Goal: Navigation & Orientation: Go to known website

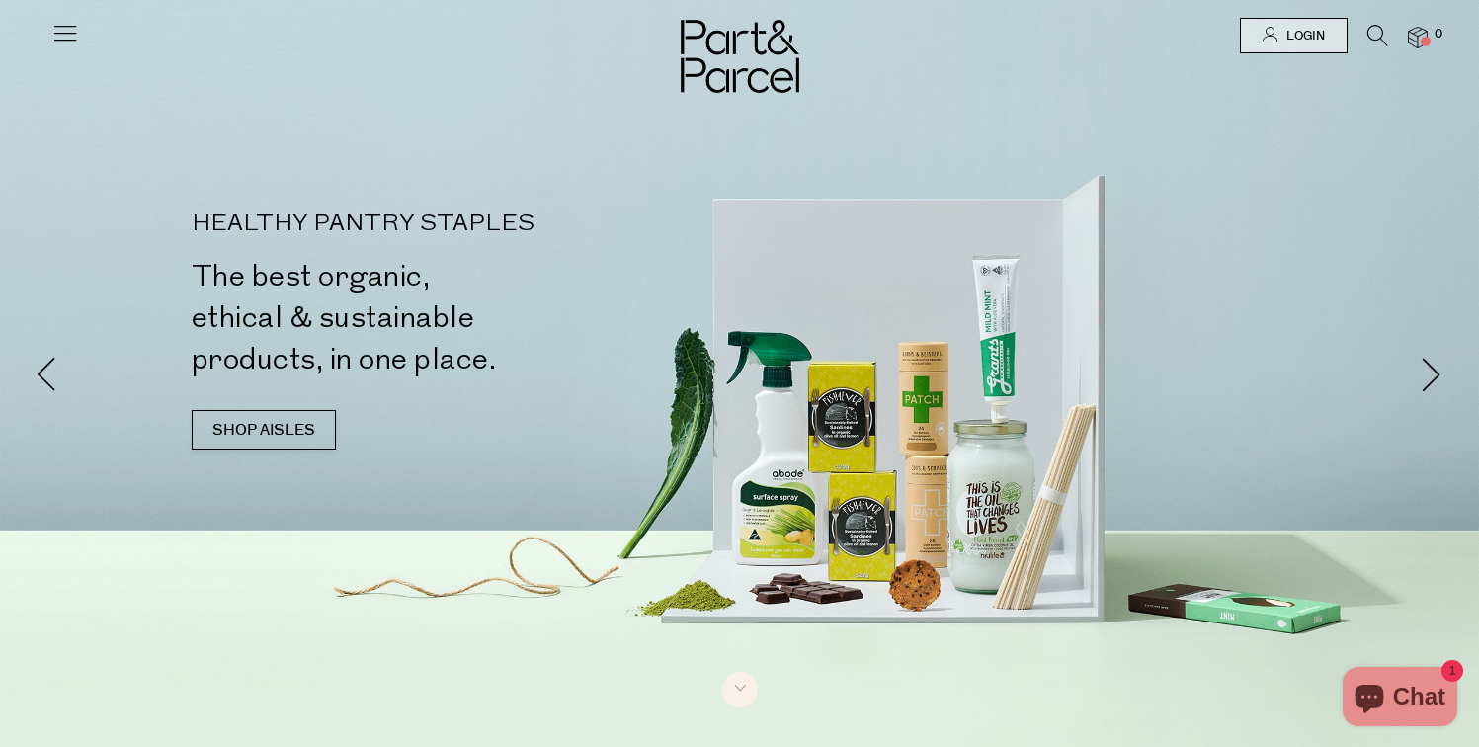
click at [683, 59] on img at bounding box center [740, 56] width 119 height 73
